Goal: Task Accomplishment & Management: Complete application form

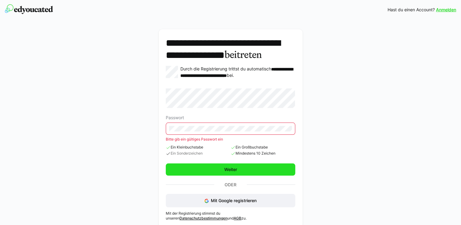
click at [216, 174] on span "Weiter" at bounding box center [230, 169] width 129 height 12
click at [234, 172] on span "Weiter" at bounding box center [230, 169] width 15 height 6
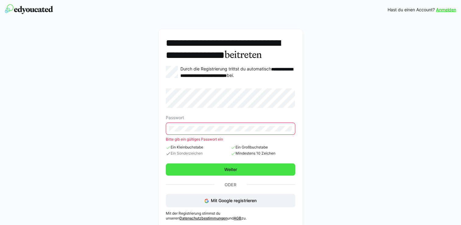
click at [229, 172] on span "Weiter" at bounding box center [230, 169] width 15 height 6
click at [231, 172] on span "Weiter" at bounding box center [230, 169] width 15 height 6
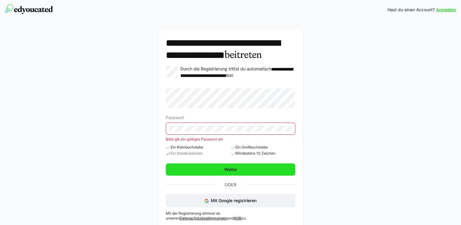
click at [231, 172] on span "Weiter" at bounding box center [230, 169] width 15 height 6
click at [230, 172] on span "Weiter" at bounding box center [230, 169] width 15 height 6
click at [228, 175] on span "Weiter" at bounding box center [230, 169] width 129 height 12
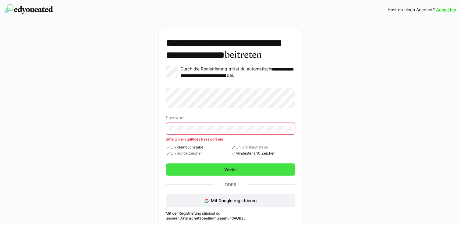
click at [230, 172] on span "Weiter" at bounding box center [230, 169] width 15 height 6
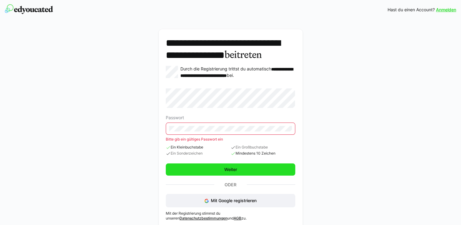
click at [230, 172] on span "Weiter" at bounding box center [230, 169] width 15 height 6
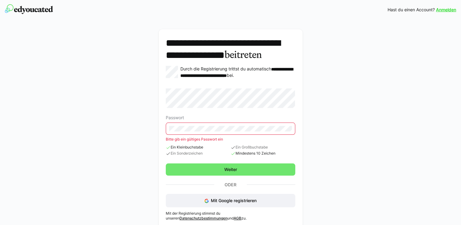
click at [135, 135] on div "**********" at bounding box center [231, 128] width 352 height 207
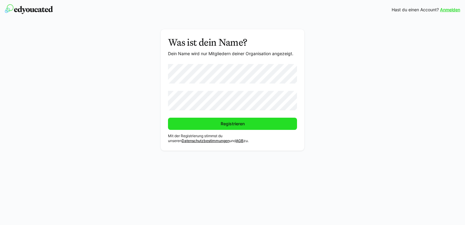
click at [220, 126] on span "Registrieren" at bounding box center [233, 124] width 26 height 6
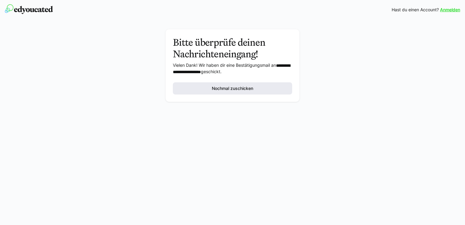
click at [188, 89] on span "Nochmal zuschicken" at bounding box center [232, 88] width 119 height 12
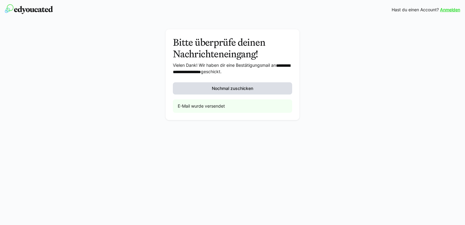
click at [225, 86] on span "Nochmal zuschicken" at bounding box center [232, 88] width 43 height 6
click at [236, 86] on span "Nochmal zuschicken" at bounding box center [232, 88] width 43 height 6
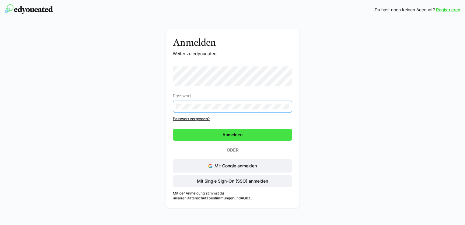
click at [248, 133] on span "Anmelden" at bounding box center [232, 134] width 119 height 12
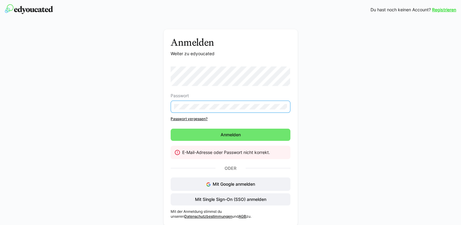
click at [170, 105] on div "Anmelden Weiter zu edyoucated Passwort Passwort vergessen? [GEOGRAPHIC_DATA] E-…" at bounding box center [231, 127] width 134 height 197
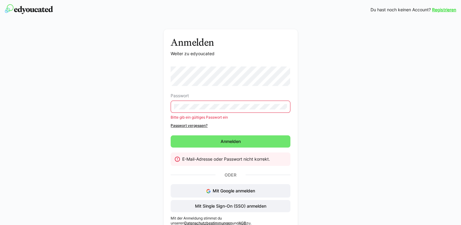
drag, startPoint x: 171, startPoint y: 105, endPoint x: 152, endPoint y: 23, distance: 84.2
click at [152, 23] on div "Anmelden Weiter zu edyoucated Passwort Bitte gib ein gültiges Passwort ein Pass…" at bounding box center [230, 127] width 461 height 216
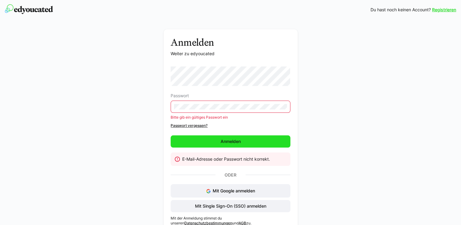
click at [231, 141] on span "Anmelden" at bounding box center [231, 141] width 22 height 6
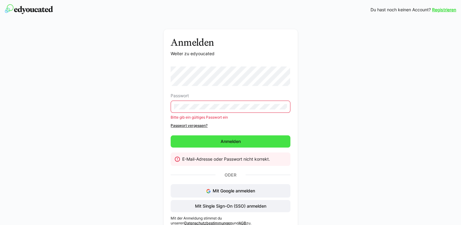
click at [233, 137] on span "Anmelden" at bounding box center [230, 141] width 119 height 12
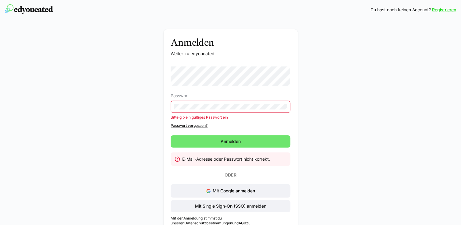
click at [161, 103] on div "Anmelden Weiter zu edyoucated Passwort Bitte gib ein gültiges Passwort ein Pass…" at bounding box center [230, 132] width 343 height 206
